Goal: Task Accomplishment & Management: Manage account settings

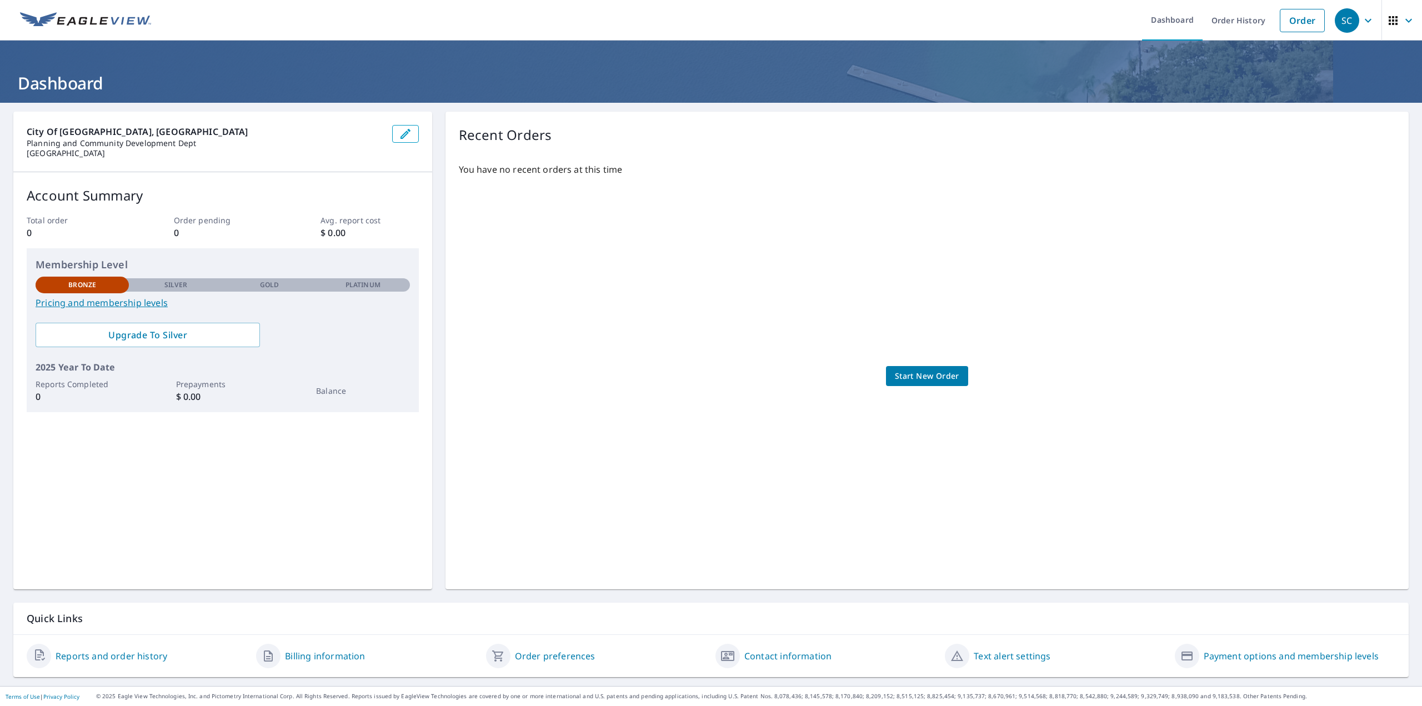
click at [81, 657] on link "Reports and order history" at bounding box center [112, 655] width 112 height 13
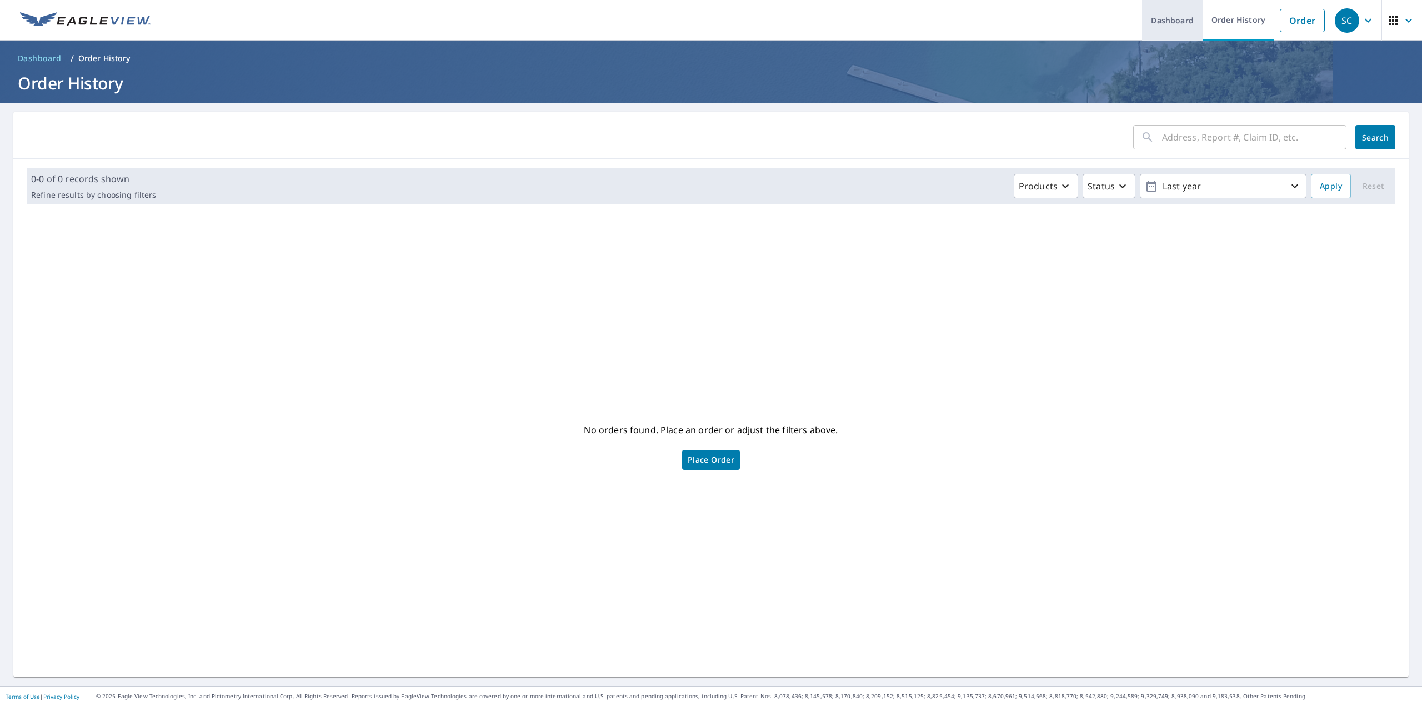
click at [1174, 23] on link "Dashboard" at bounding box center [1172, 20] width 61 height 41
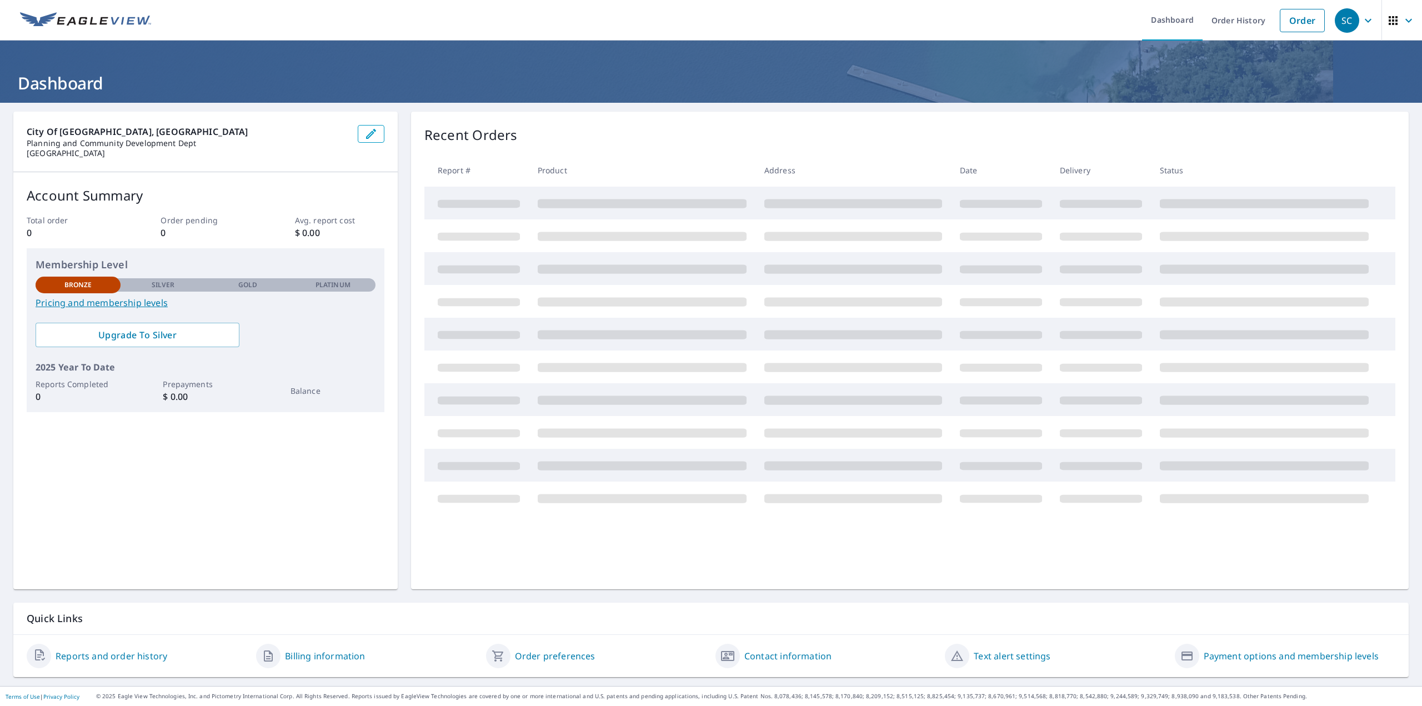
click at [1402, 21] on icon "button" at bounding box center [1408, 20] width 13 height 13
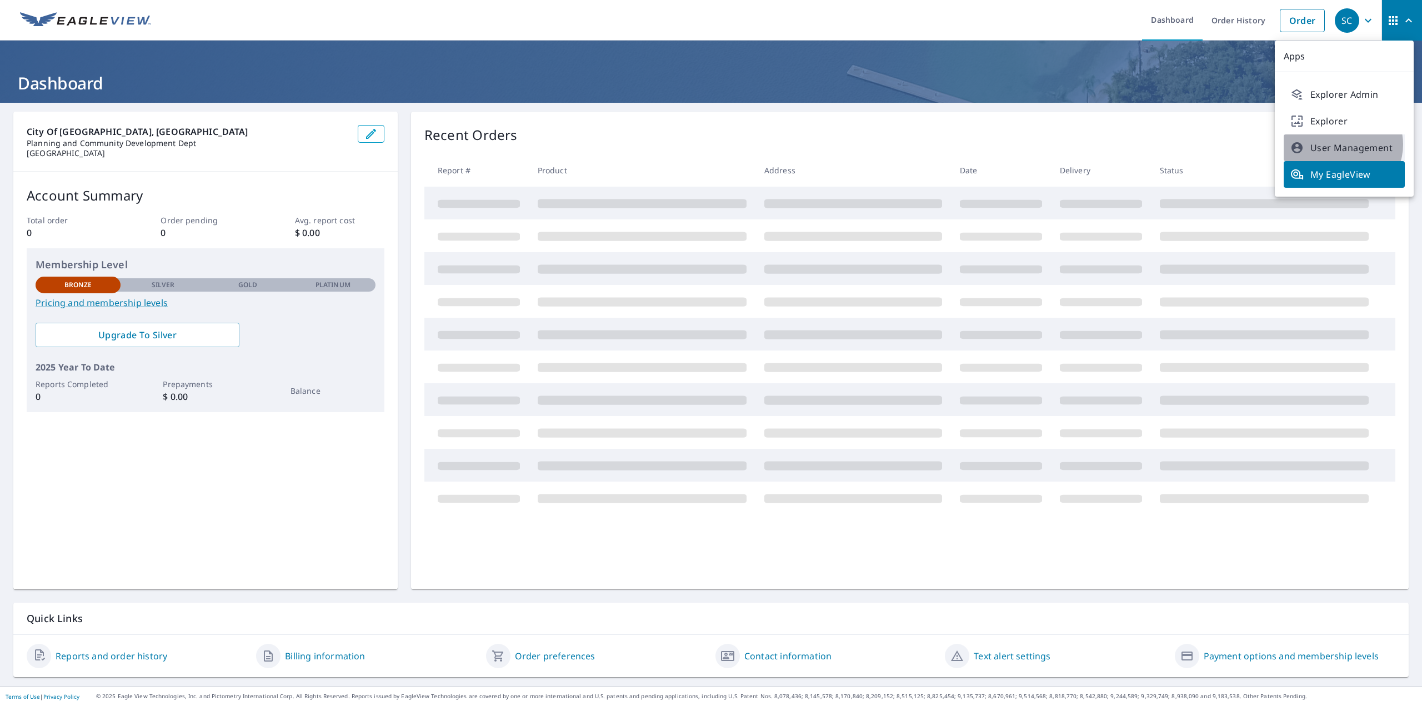
click at [1342, 144] on span "User Management" at bounding box center [1344, 147] width 108 height 13
